Goal: Navigation & Orientation: Find specific page/section

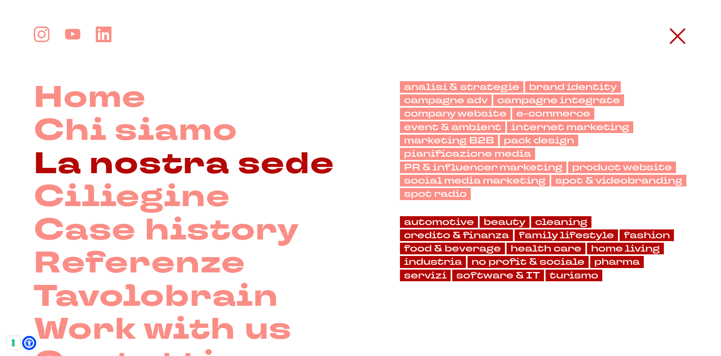
click at [188, 167] on link "La nostra sede" at bounding box center [184, 164] width 300 height 33
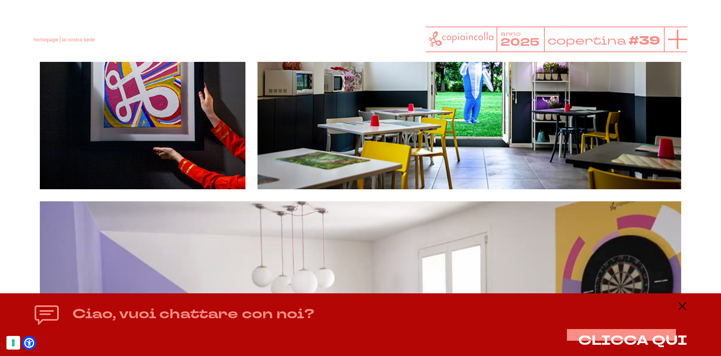
scroll to position [1917, 0]
click at [674, 38] on icon at bounding box center [677, 39] width 19 height 19
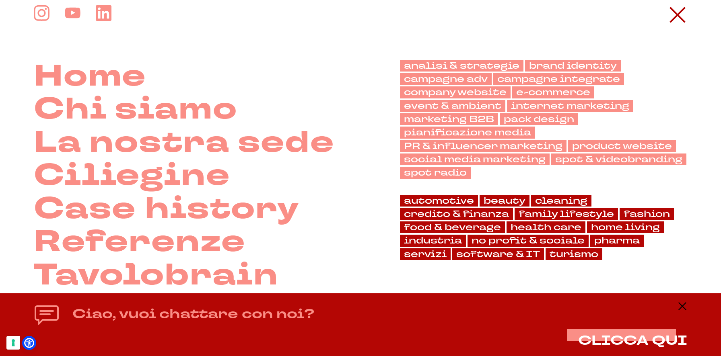
scroll to position [34, 0]
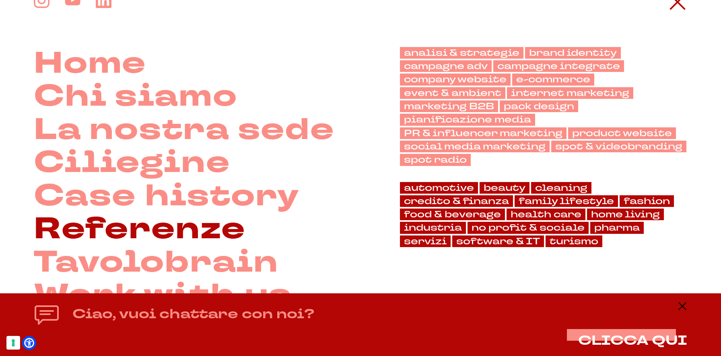
click at [237, 231] on link "Referenze" at bounding box center [140, 229] width 212 height 33
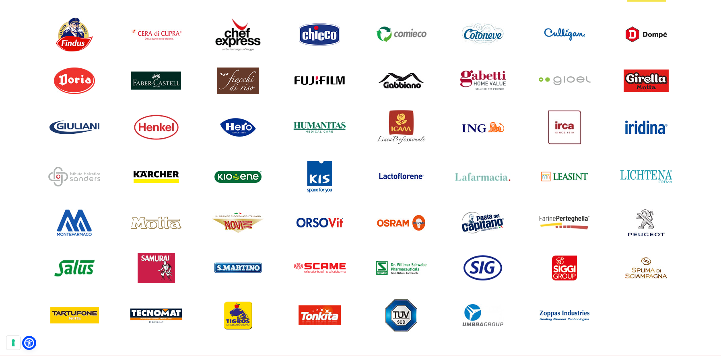
scroll to position [792, 0]
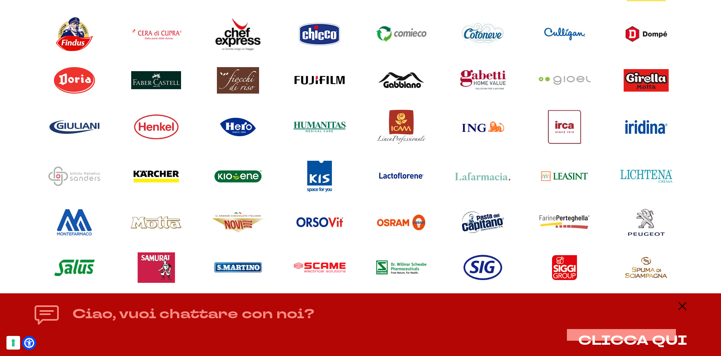
click at [337, 123] on img at bounding box center [319, 126] width 52 height 11
